Goal: Task Accomplishment & Management: Use online tool/utility

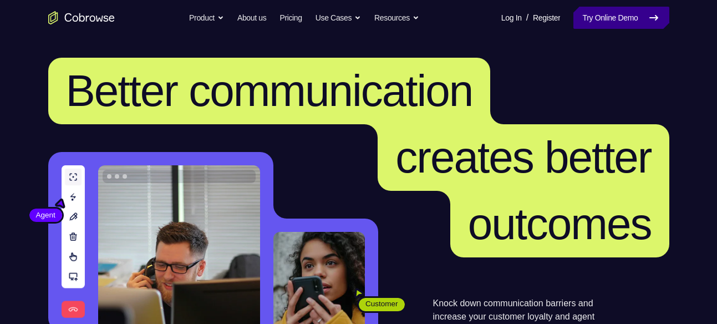
click at [594, 9] on link "Try Online Demo" at bounding box center [620, 18] width 95 height 22
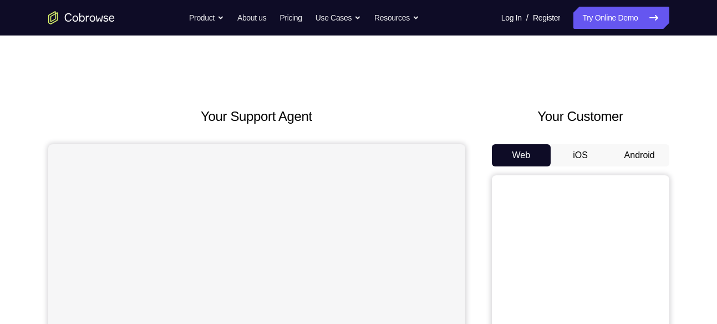
click at [643, 149] on button "Android" at bounding box center [639, 155] width 59 height 22
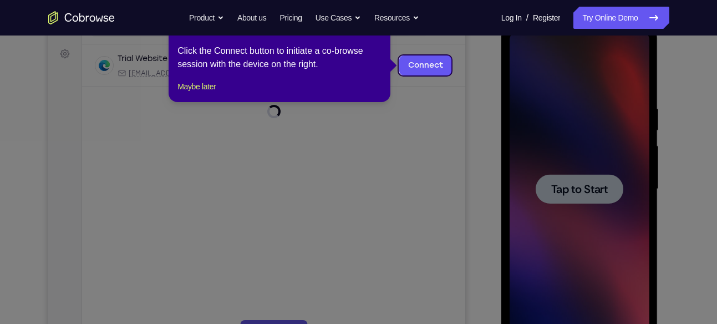
click at [598, 177] on icon at bounding box center [362, 162] width 725 height 324
click at [213, 93] on button "Maybe later" at bounding box center [196, 86] width 38 height 13
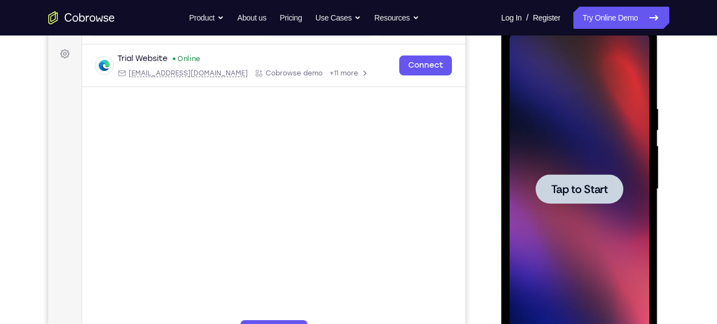
click at [588, 186] on span "Tap to Start" at bounding box center [579, 188] width 57 height 11
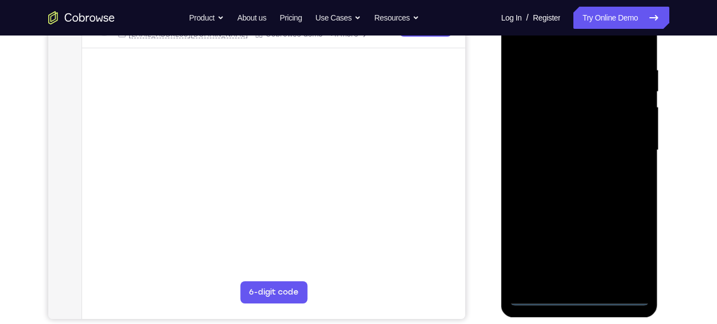
scroll to position [198, 0]
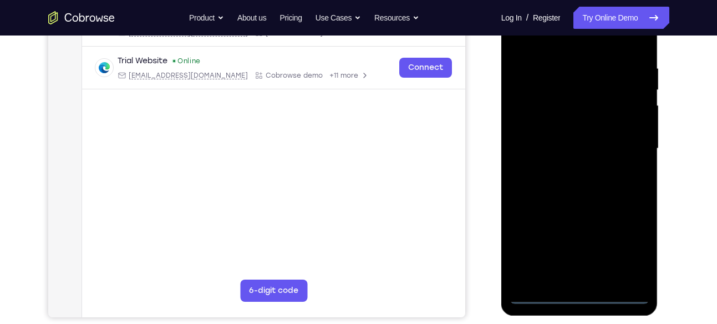
click at [582, 296] on div at bounding box center [579, 148] width 140 height 310
click at [624, 242] on div at bounding box center [579, 148] width 140 height 310
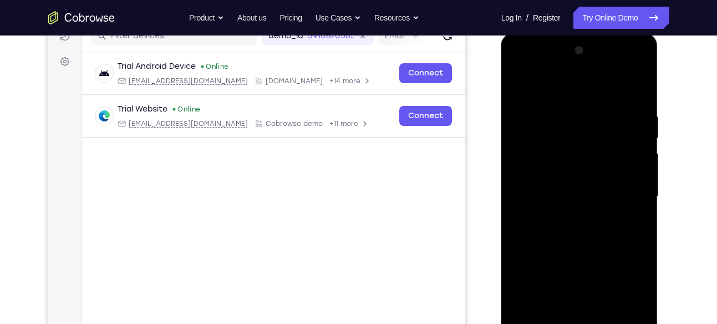
scroll to position [149, 0]
click at [553, 93] on div at bounding box center [579, 198] width 140 height 310
click at [530, 165] on div at bounding box center [579, 198] width 140 height 310
click at [544, 196] on div at bounding box center [579, 198] width 140 height 310
click at [553, 184] on div at bounding box center [579, 198] width 140 height 310
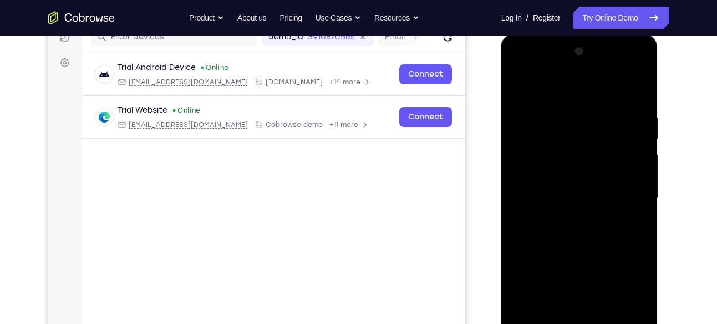
click at [631, 188] on div at bounding box center [579, 198] width 140 height 310
click at [575, 189] on div at bounding box center [579, 198] width 140 height 310
click at [575, 211] on div at bounding box center [579, 198] width 140 height 310
click at [626, 90] on div at bounding box center [579, 198] width 140 height 310
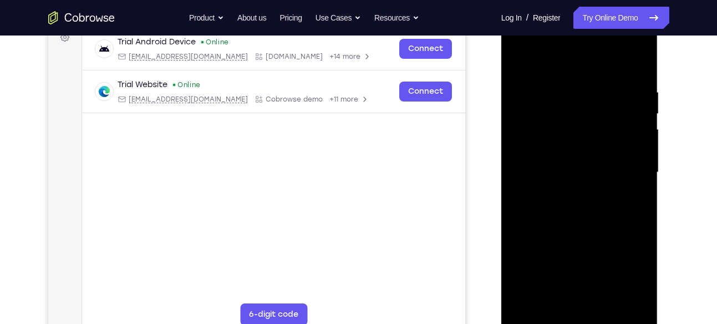
scroll to position [176, 0]
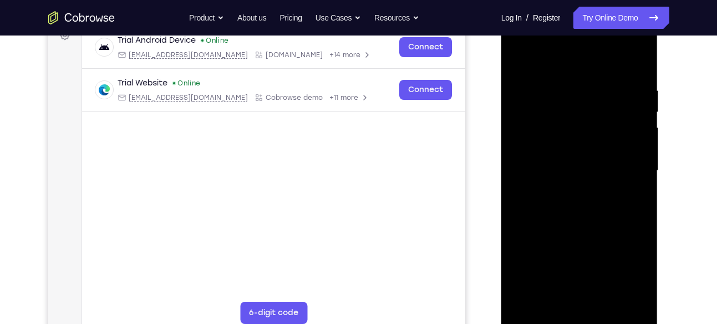
click at [597, 295] on div at bounding box center [579, 171] width 140 height 310
drag, startPoint x: 615, startPoint y: 124, endPoint x: 529, endPoint y: 141, distance: 87.5
click at [529, 141] on div at bounding box center [579, 171] width 140 height 310
drag, startPoint x: 622, startPoint y: 143, endPoint x: 547, endPoint y: 146, distance: 75.4
click at [547, 146] on div at bounding box center [579, 171] width 140 height 310
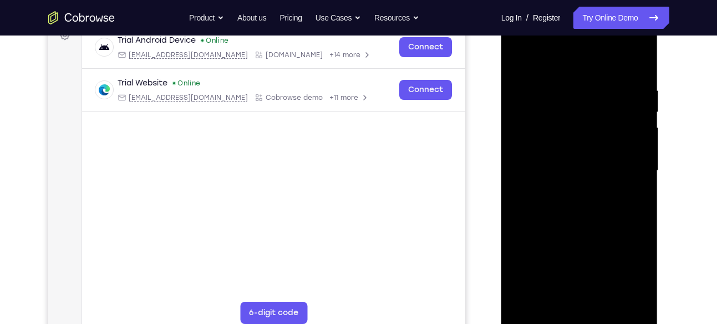
click at [617, 70] on div at bounding box center [579, 171] width 140 height 310
click at [521, 57] on div at bounding box center [579, 171] width 140 height 310
click at [640, 38] on div at bounding box center [579, 171] width 140 height 310
click at [585, 247] on div at bounding box center [579, 171] width 140 height 310
click at [592, 193] on div at bounding box center [579, 171] width 140 height 310
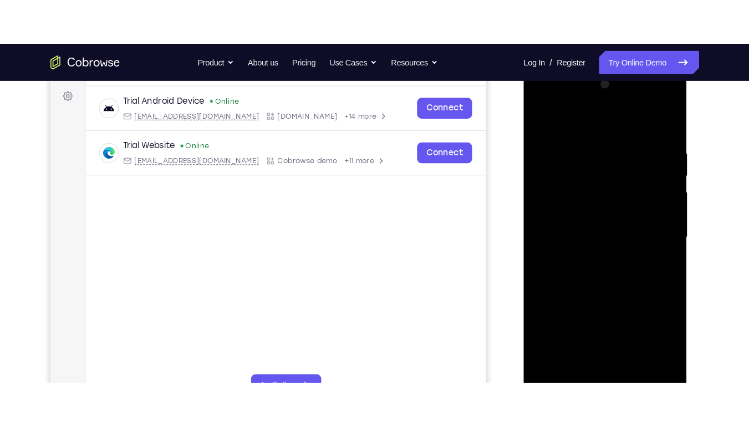
scroll to position [161, 0]
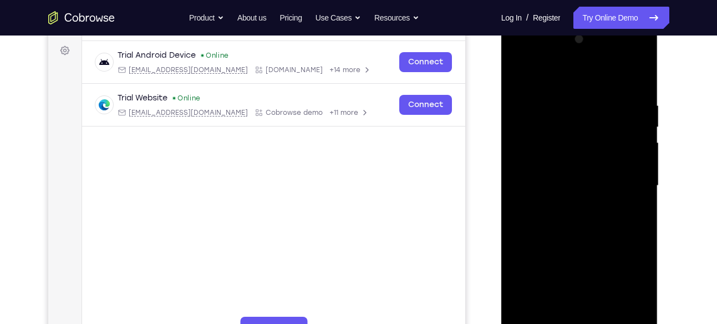
drag, startPoint x: 555, startPoint y: 112, endPoint x: 560, endPoint y: 207, distance: 95.4
click at [560, 207] on div at bounding box center [579, 185] width 140 height 310
click at [529, 71] on div at bounding box center [579, 185] width 140 height 310
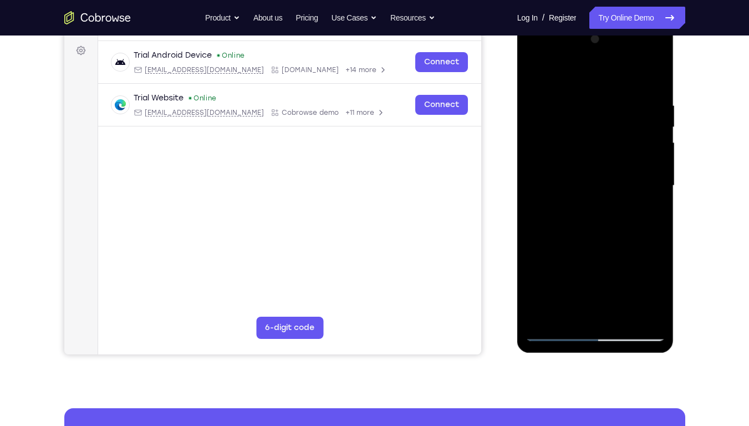
drag, startPoint x: 617, startPoint y: 154, endPoint x: 590, endPoint y: 146, distance: 28.8
click at [590, 146] on div at bounding box center [595, 185] width 140 height 310
drag, startPoint x: 588, startPoint y: 144, endPoint x: 602, endPoint y: 137, distance: 15.6
click at [602, 137] on div at bounding box center [595, 185] width 140 height 310
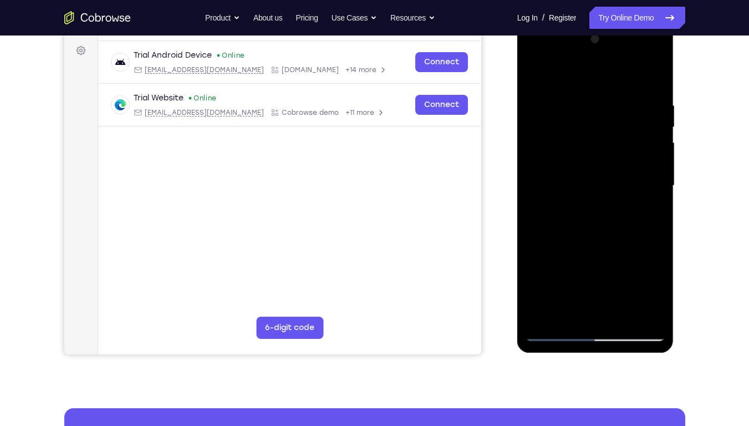
click at [640, 58] on div at bounding box center [595, 185] width 140 height 310
click at [587, 78] on div at bounding box center [595, 185] width 140 height 310
click at [552, 316] on div at bounding box center [595, 185] width 140 height 310
click at [561, 107] on div at bounding box center [595, 185] width 140 height 310
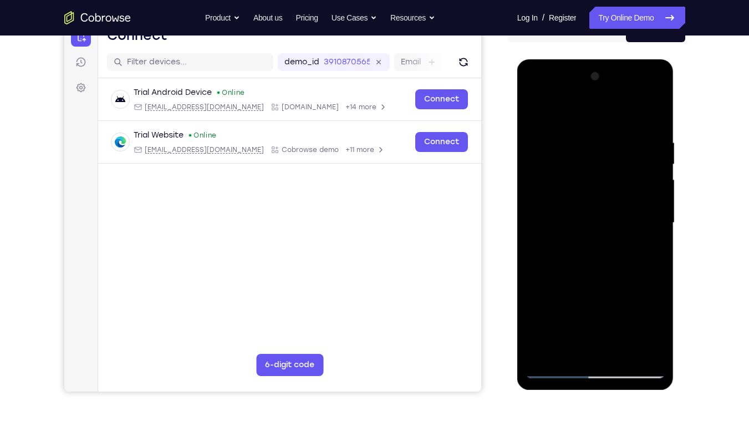
scroll to position [124, 0]
click at [562, 110] on div at bounding box center [595, 223] width 140 height 310
click at [568, 189] on div at bounding box center [595, 223] width 140 height 310
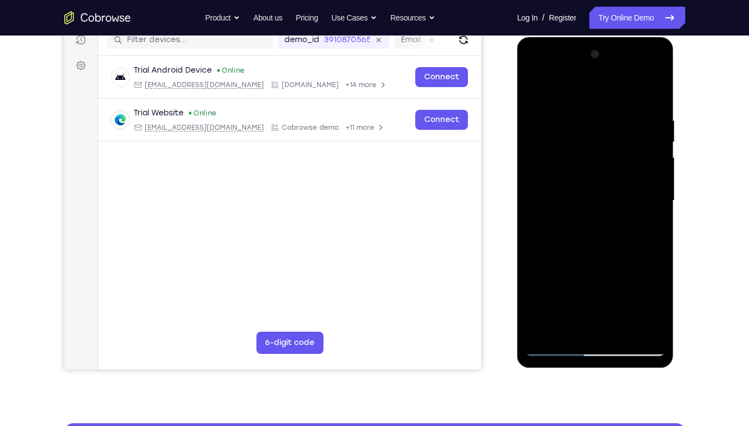
scroll to position [147, 0]
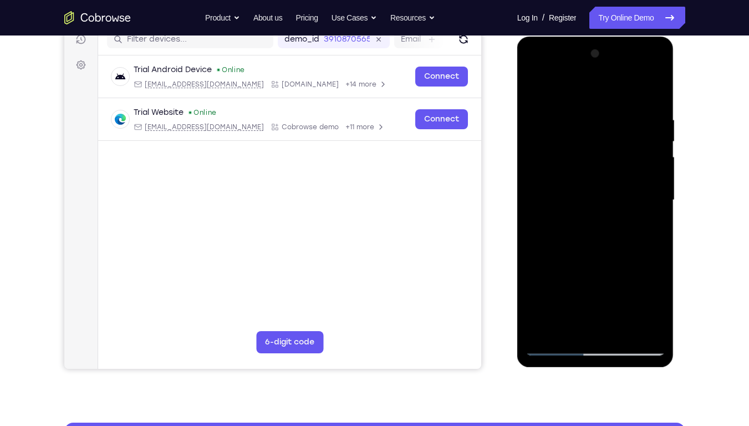
click at [553, 323] on div at bounding box center [595, 200] width 140 height 310
click at [555, 323] on div at bounding box center [595, 200] width 140 height 310
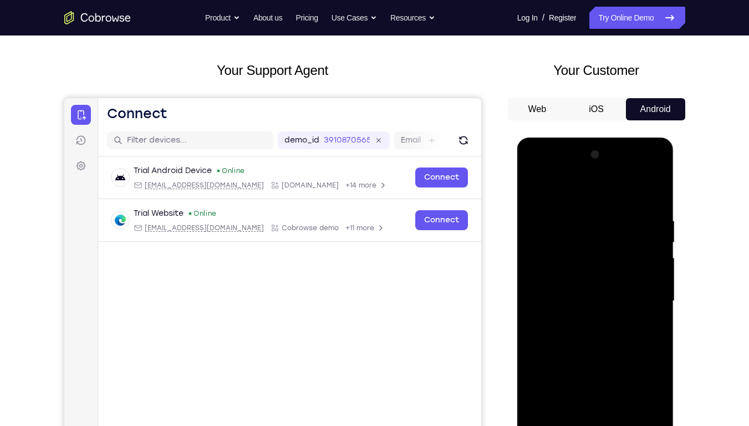
scroll to position [45, 0]
drag, startPoint x: 580, startPoint y: 316, endPoint x: 589, endPoint y: 227, distance: 90.2
drag, startPoint x: 589, startPoint y: 227, endPoint x: 610, endPoint y: 410, distance: 184.0
click at [610, 323] on div at bounding box center [595, 301] width 140 height 310
drag, startPoint x: 610, startPoint y: 410, endPoint x: 615, endPoint y: 286, distance: 123.7
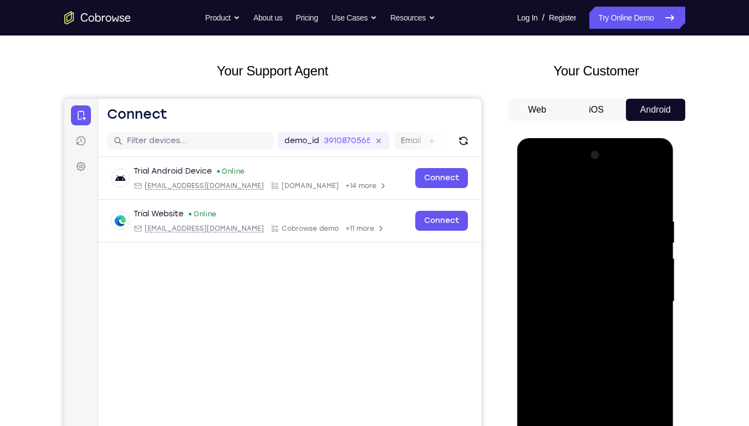
drag, startPoint x: 615, startPoint y: 286, endPoint x: 632, endPoint y: 196, distance: 91.4
click at [632, 196] on div at bounding box center [595, 301] width 140 height 310
drag, startPoint x: 595, startPoint y: 407, endPoint x: 626, endPoint y: 295, distance: 116.2
click at [626, 295] on div at bounding box center [595, 301] width 140 height 310
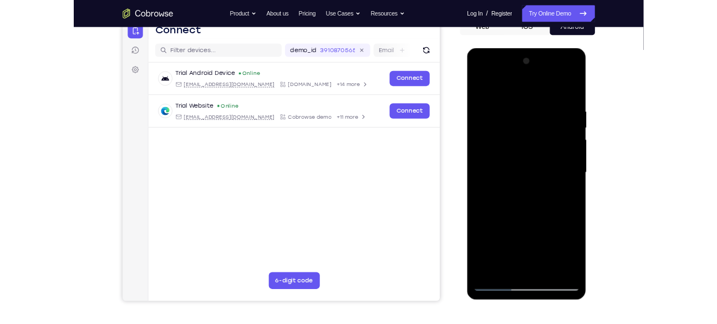
scroll to position [121, 0]
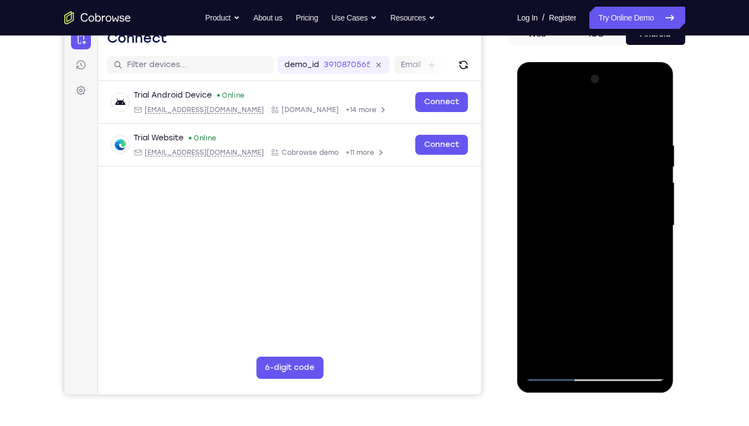
click at [553, 323] on div at bounding box center [595, 225] width 140 height 310
click at [559, 219] on div at bounding box center [595, 225] width 140 height 310
drag, startPoint x: 575, startPoint y: 196, endPoint x: 579, endPoint y: 285, distance: 89.3
click at [579, 285] on div at bounding box center [595, 225] width 140 height 310
click at [592, 130] on div at bounding box center [595, 225] width 140 height 310
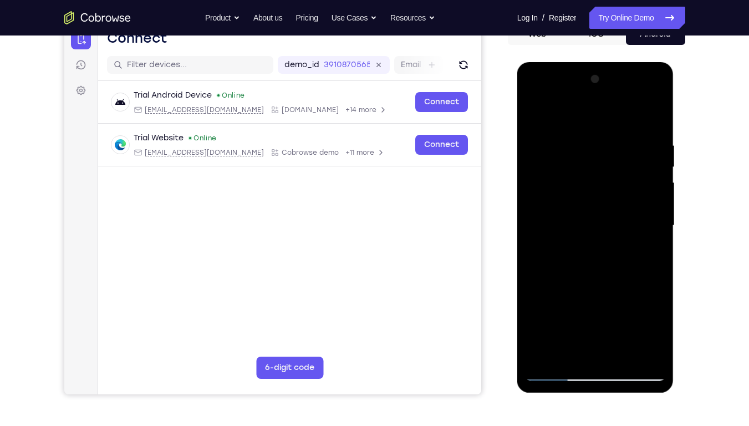
click at [664, 167] on div at bounding box center [595, 225] width 140 height 310
drag, startPoint x: 635, startPoint y: 166, endPoint x: 563, endPoint y: 250, distance: 110.5
click at [563, 250] on div at bounding box center [595, 225] width 140 height 310
drag, startPoint x: 633, startPoint y: 157, endPoint x: 573, endPoint y: 316, distance: 170.5
click at [573, 316] on div at bounding box center [595, 225] width 140 height 310
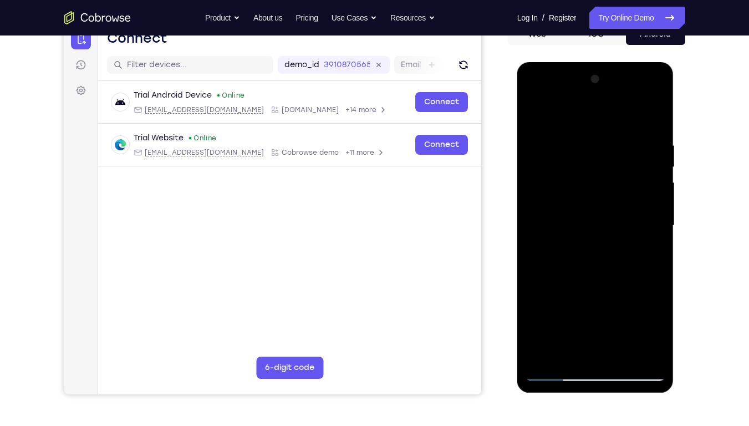
click at [654, 96] on div at bounding box center [595, 225] width 140 height 310
click at [624, 304] on div at bounding box center [595, 225] width 140 height 310
click at [642, 94] on div at bounding box center [595, 225] width 140 height 310
click at [656, 137] on div at bounding box center [595, 225] width 140 height 310
click at [543, 96] on div at bounding box center [595, 225] width 140 height 310
